Goal: Find specific page/section: Find specific page/section

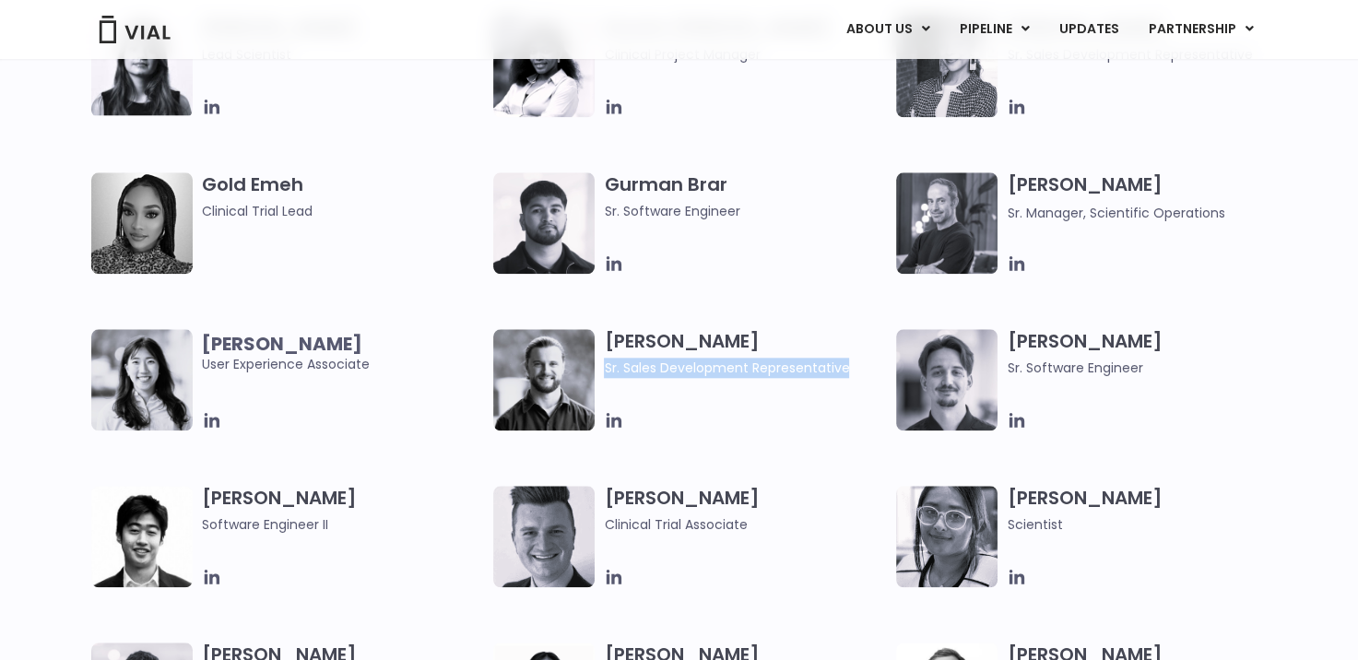
drag, startPoint x: 848, startPoint y: 365, endPoint x: 605, endPoint y: 375, distance: 243.6
click at [605, 375] on span "Sr. Sales Development Representative" at bounding box center [745, 368] width 283 height 20
copy span "Sr. Sales Development Representative"
click at [748, 411] on div at bounding box center [745, 420] width 283 height 20
drag, startPoint x: 749, startPoint y: 371, endPoint x: 607, endPoint y: 371, distance: 142.0
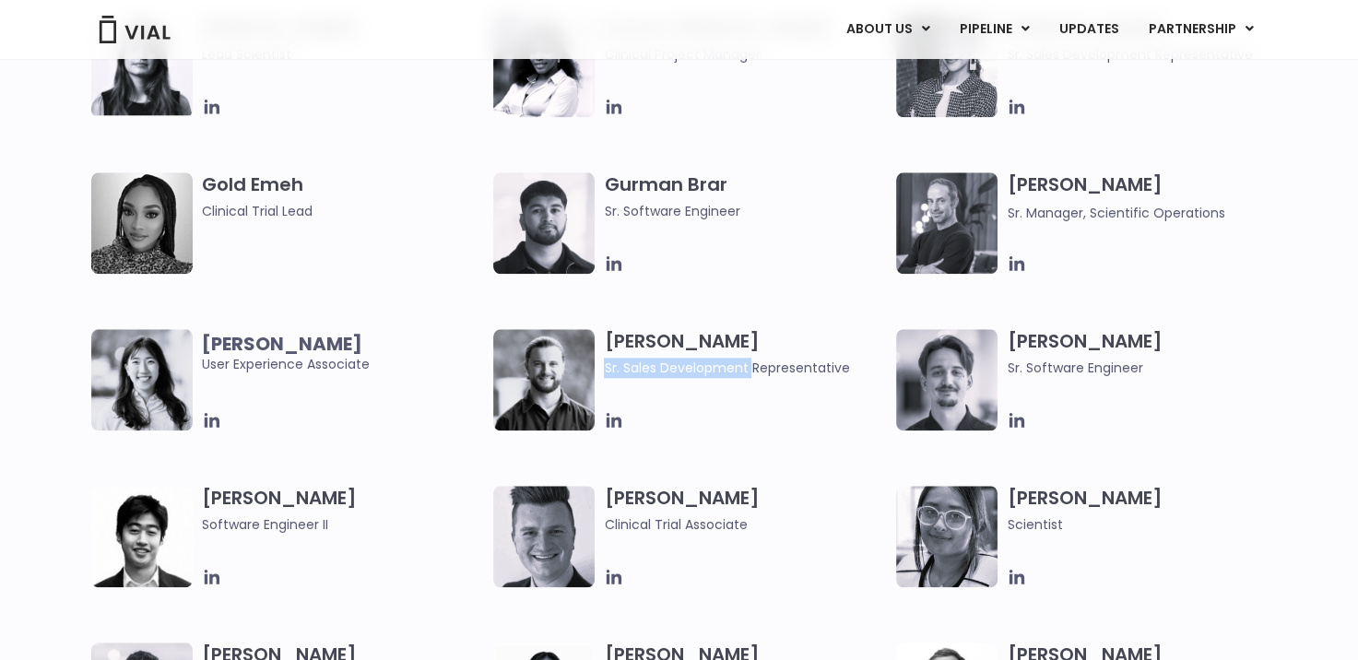
click at [607, 371] on span "Sr. Sales Development Representative" at bounding box center [745, 368] width 283 height 20
drag, startPoint x: 607, startPoint y: 371, endPoint x: 774, endPoint y: 409, distance: 171.3
click at [774, 409] on div "[PERSON_NAME] [PERSON_NAME] Sales Development Representative" at bounding box center [750, 379] width 292 height 101
drag, startPoint x: 852, startPoint y: 363, endPoint x: 623, endPoint y: 375, distance: 228.9
click at [623, 375] on span "Sr. Sales Development Representative" at bounding box center [745, 368] width 283 height 20
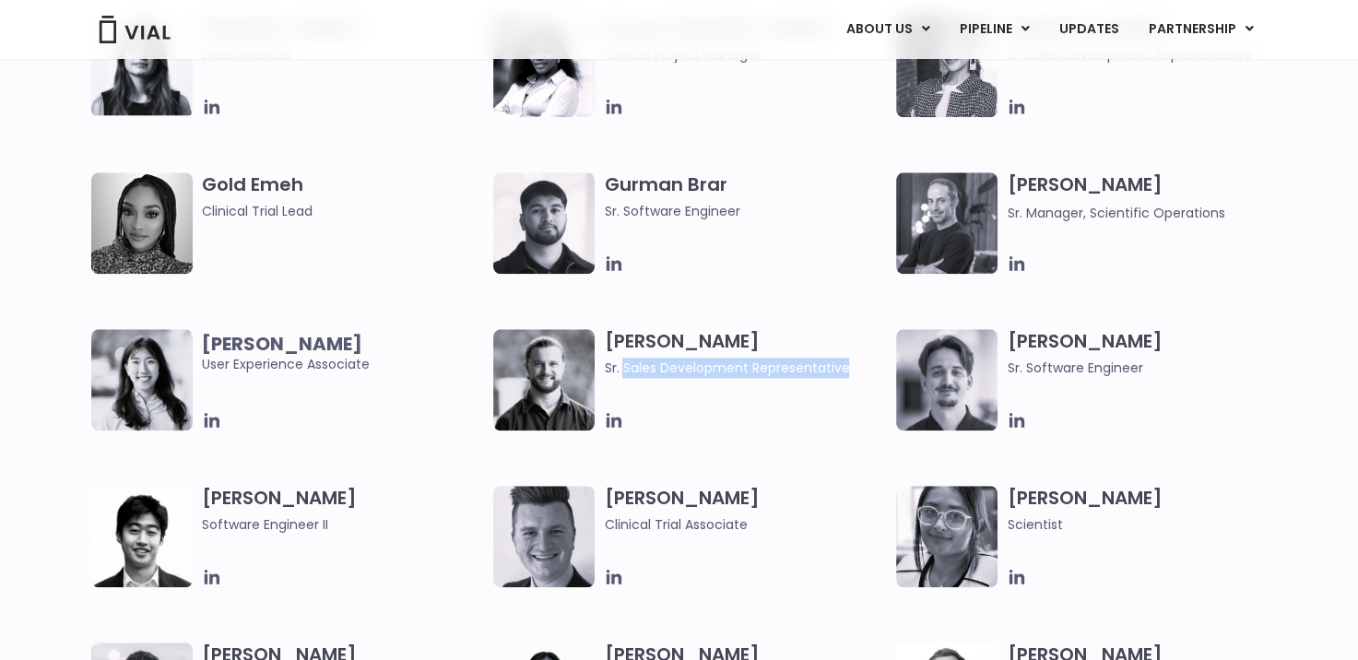
copy span "Sales Development Representative"
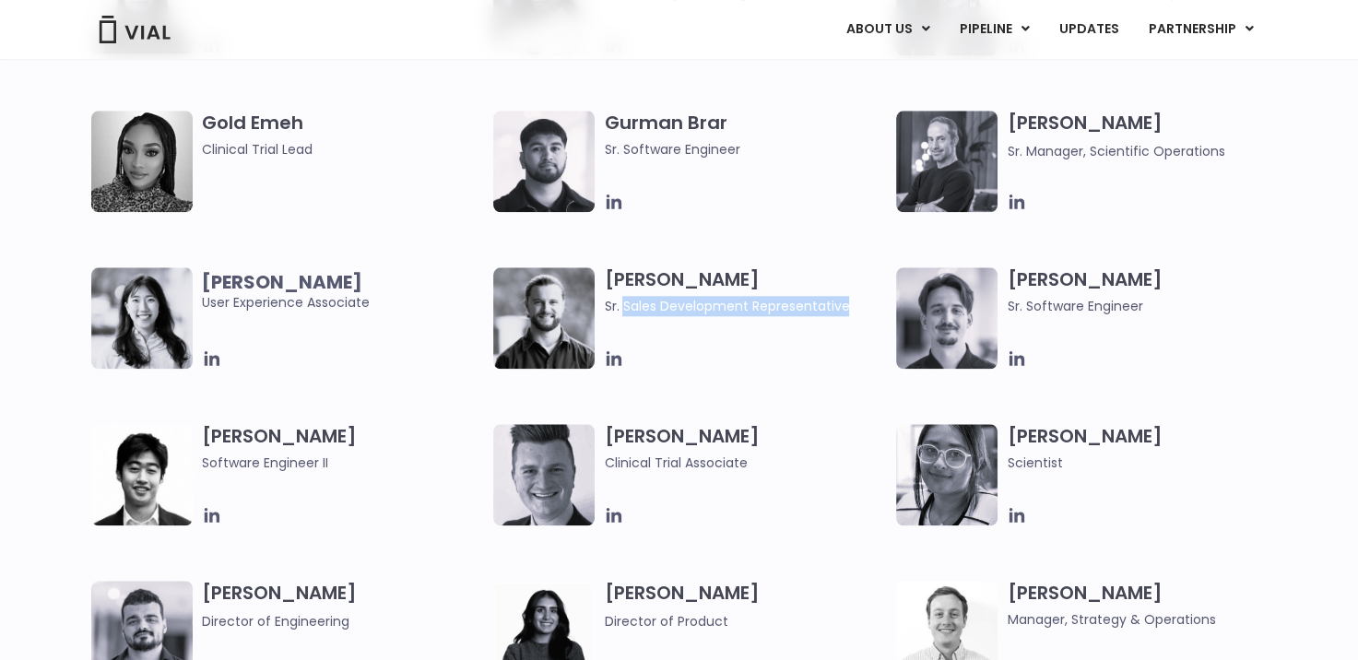
scroll to position [1936, 0]
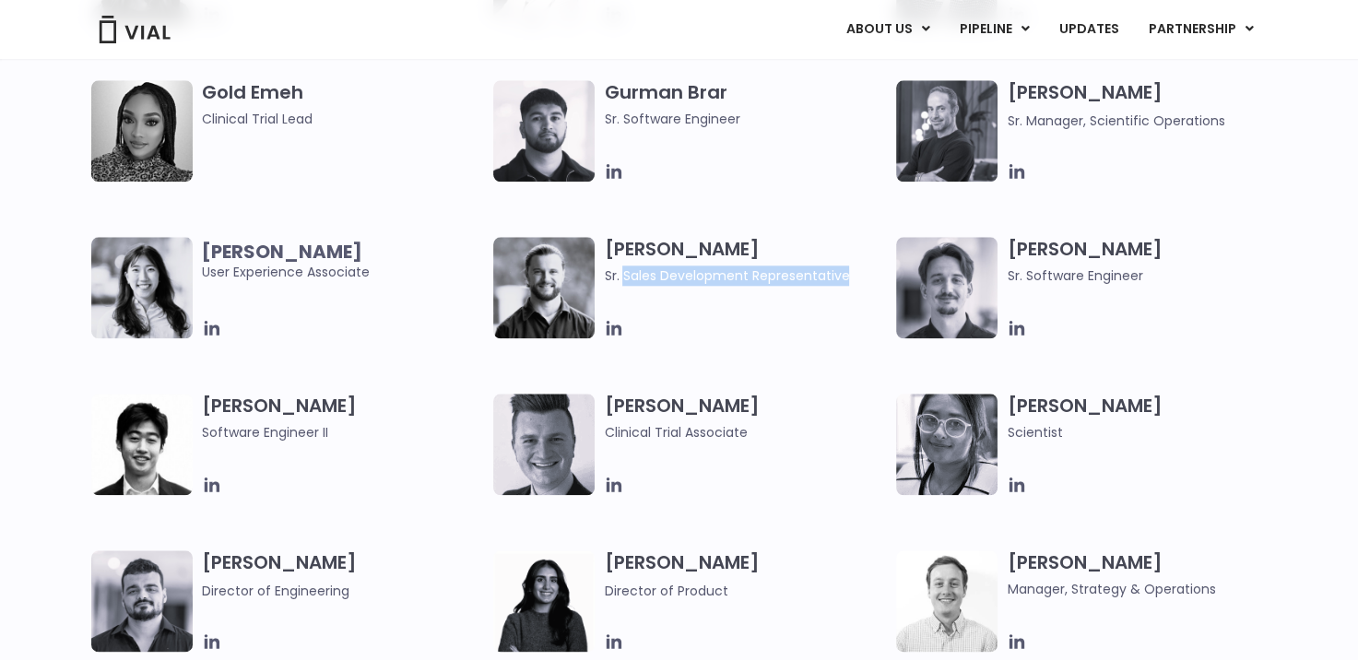
click at [760, 281] on span "Sr. Sales Development Representative" at bounding box center [745, 275] width 283 height 20
drag, startPoint x: 852, startPoint y: 277, endPoint x: 607, endPoint y: 280, distance: 245.2
click at [607, 280] on span "Sr. Sales Development Representative" at bounding box center [745, 275] width 283 height 20
drag, startPoint x: 607, startPoint y: 280, endPoint x: 739, endPoint y: 313, distance: 136.8
click at [739, 313] on div "[PERSON_NAME] [PERSON_NAME] Sales Development Representative" at bounding box center [750, 287] width 292 height 101
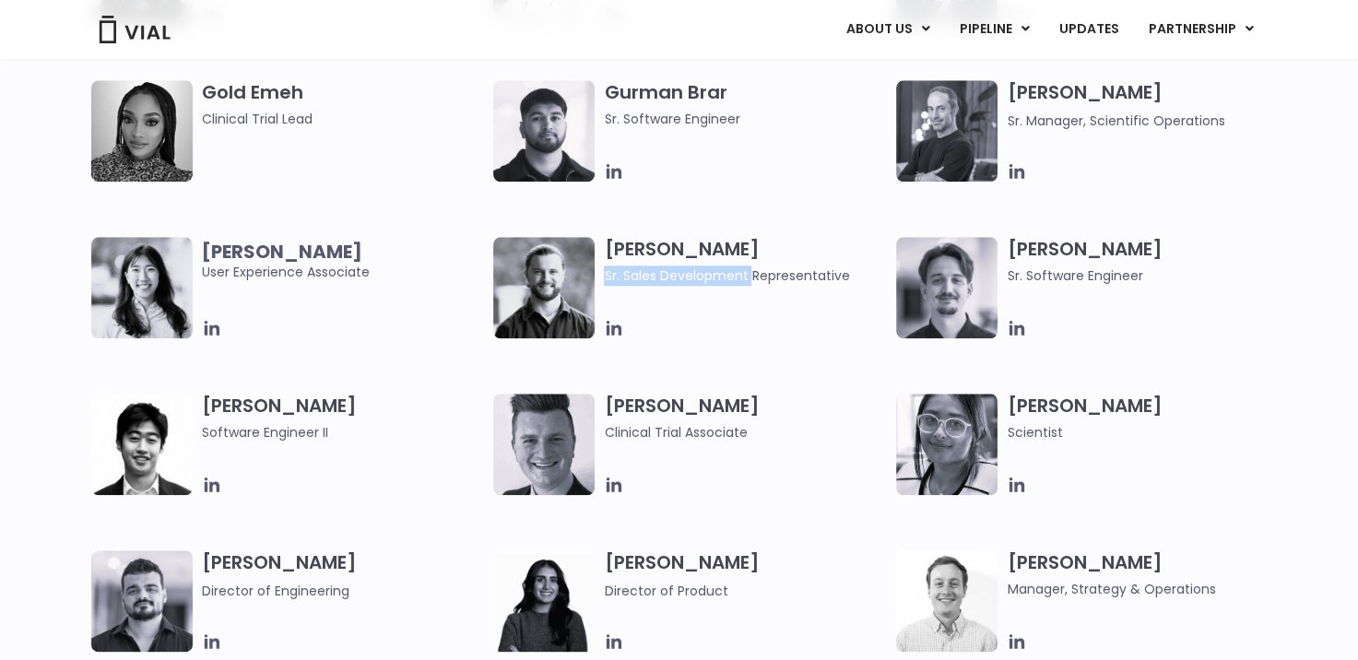
drag, startPoint x: 752, startPoint y: 277, endPoint x: 607, endPoint y: 277, distance: 145.6
click at [607, 277] on span "Sr. Sales Development Representative" at bounding box center [745, 275] width 283 height 20
copy span "Sr. Sales Development"
